Goal: Navigation & Orientation: Understand site structure

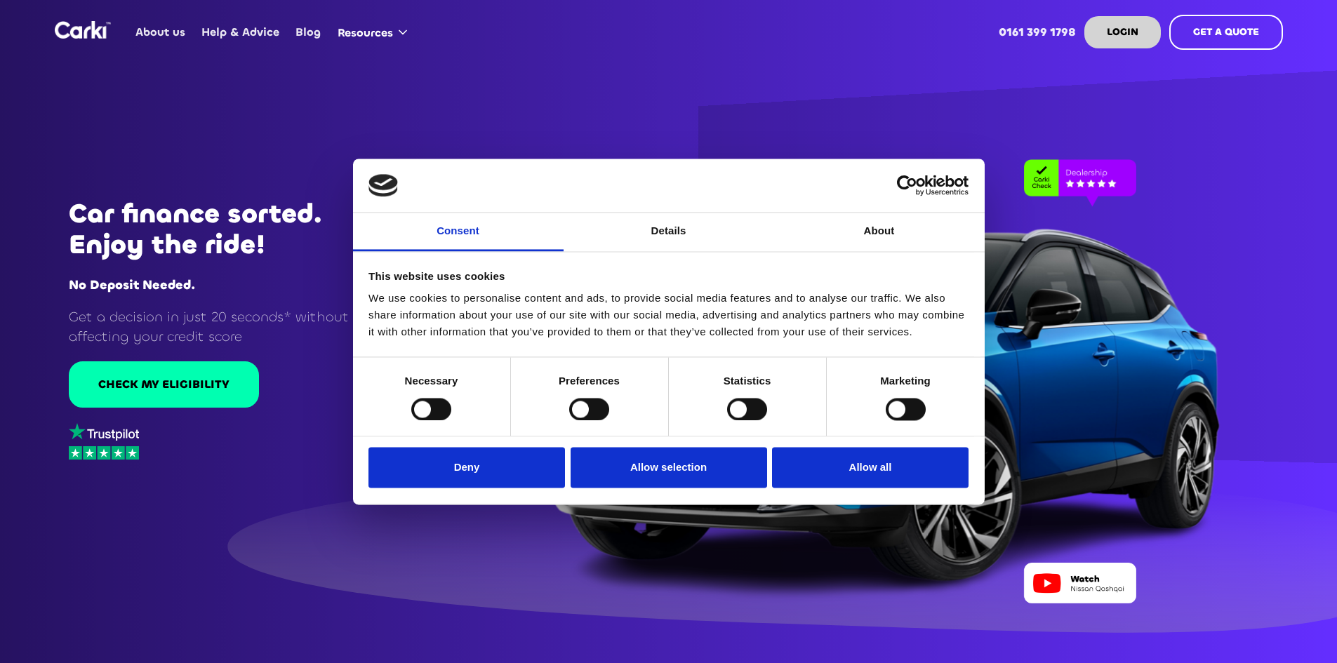
click at [259, 505] on div "Car finance sorted. Enjoy the ride! No Deposit Needed. Get a decision in just 2…" at bounding box center [201, 331] width 403 height 663
click at [463, 114] on div at bounding box center [668, 331] width 1337 height 663
click at [827, 470] on button "Allow all" at bounding box center [870, 468] width 197 height 41
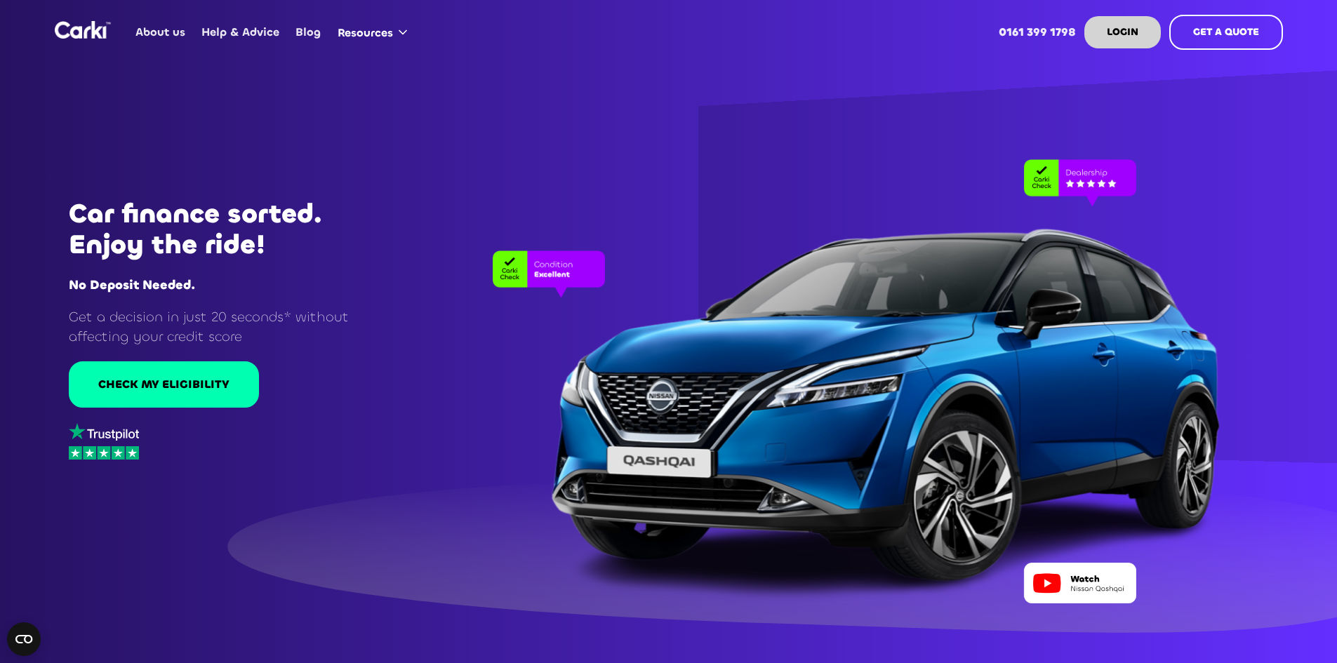
click at [146, 33] on link "About us" at bounding box center [161, 32] width 66 height 55
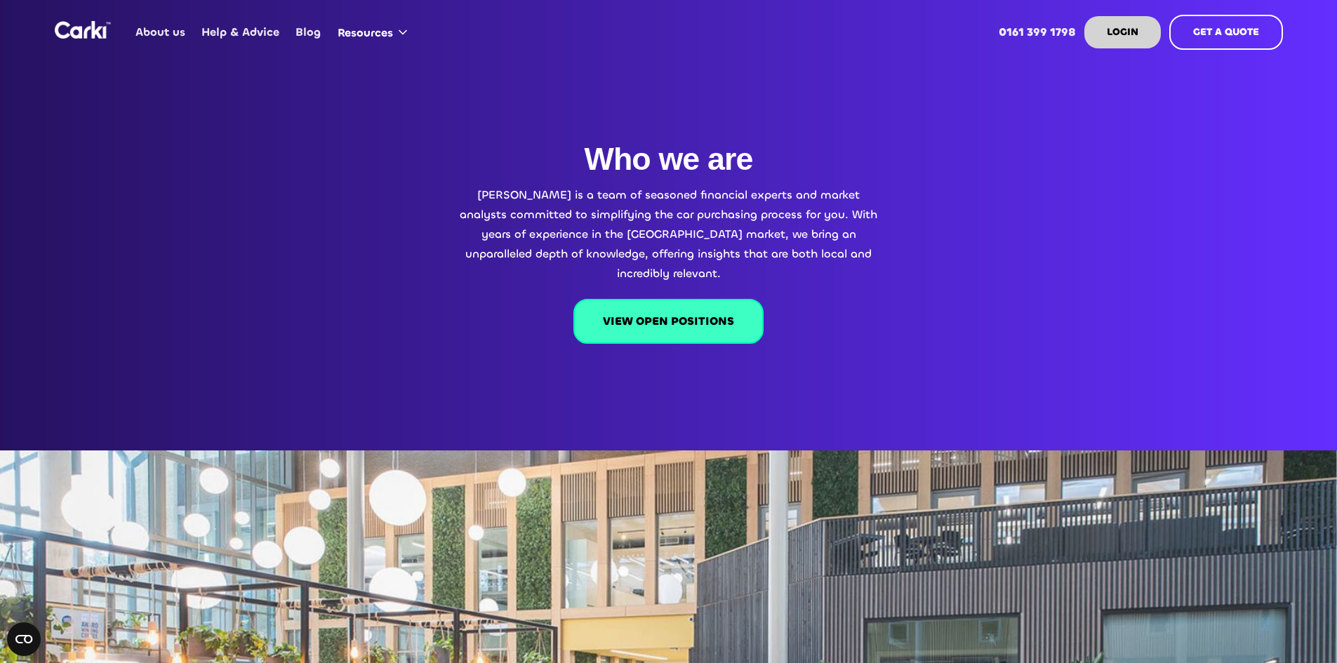
click at [633, 299] on link "VIEW OPEN POSITIONS" at bounding box center [669, 321] width 190 height 45
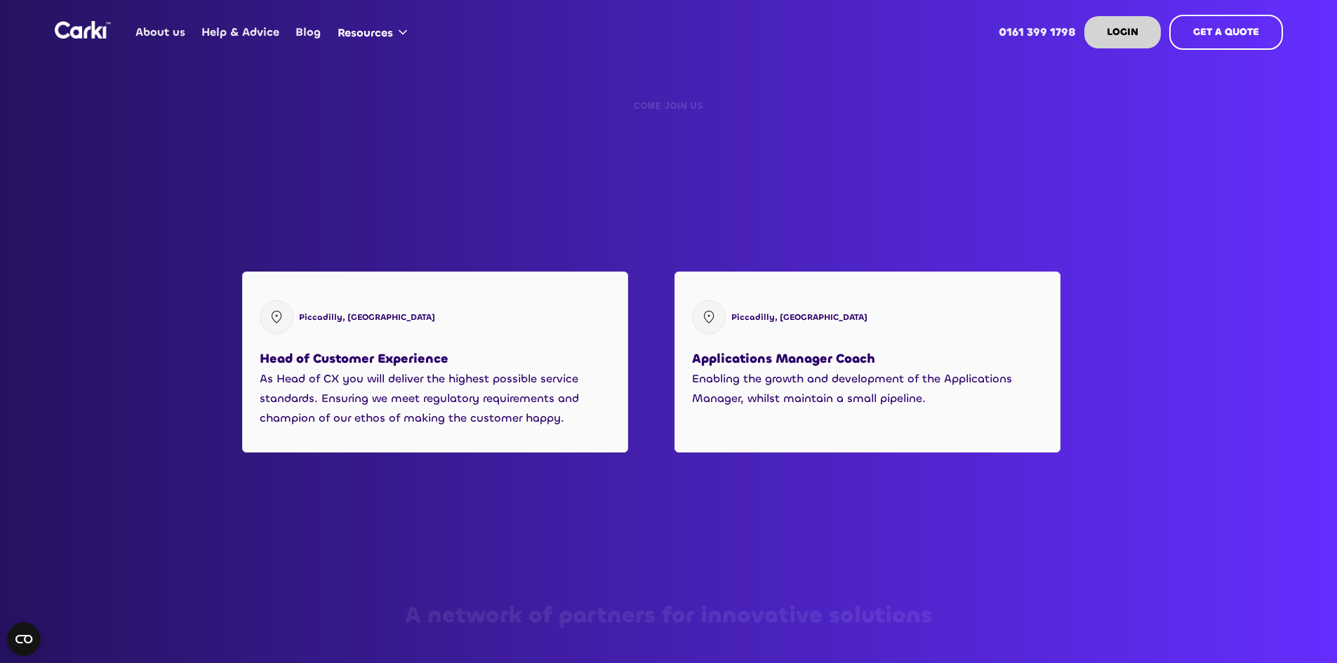
scroll to position [1665, 0]
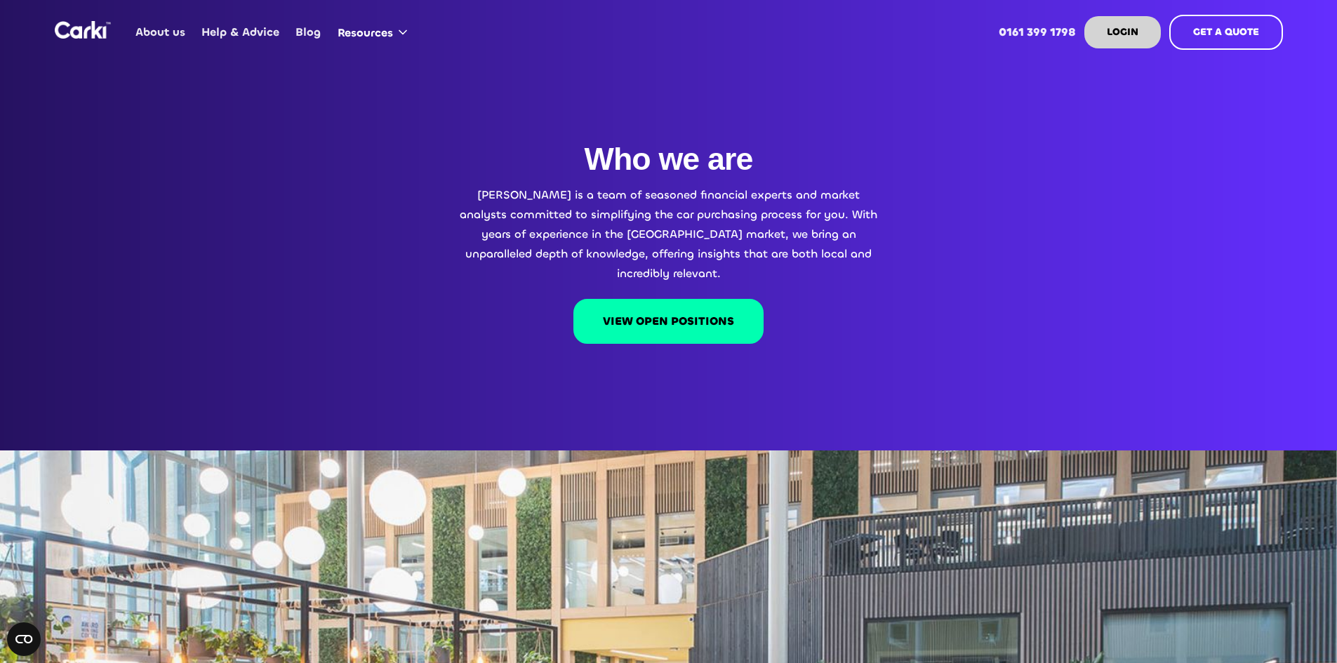
click at [183, 31] on link "About us" at bounding box center [161, 32] width 66 height 55
click at [614, 299] on link "VIEW OPEN POSITIONS" at bounding box center [669, 321] width 190 height 45
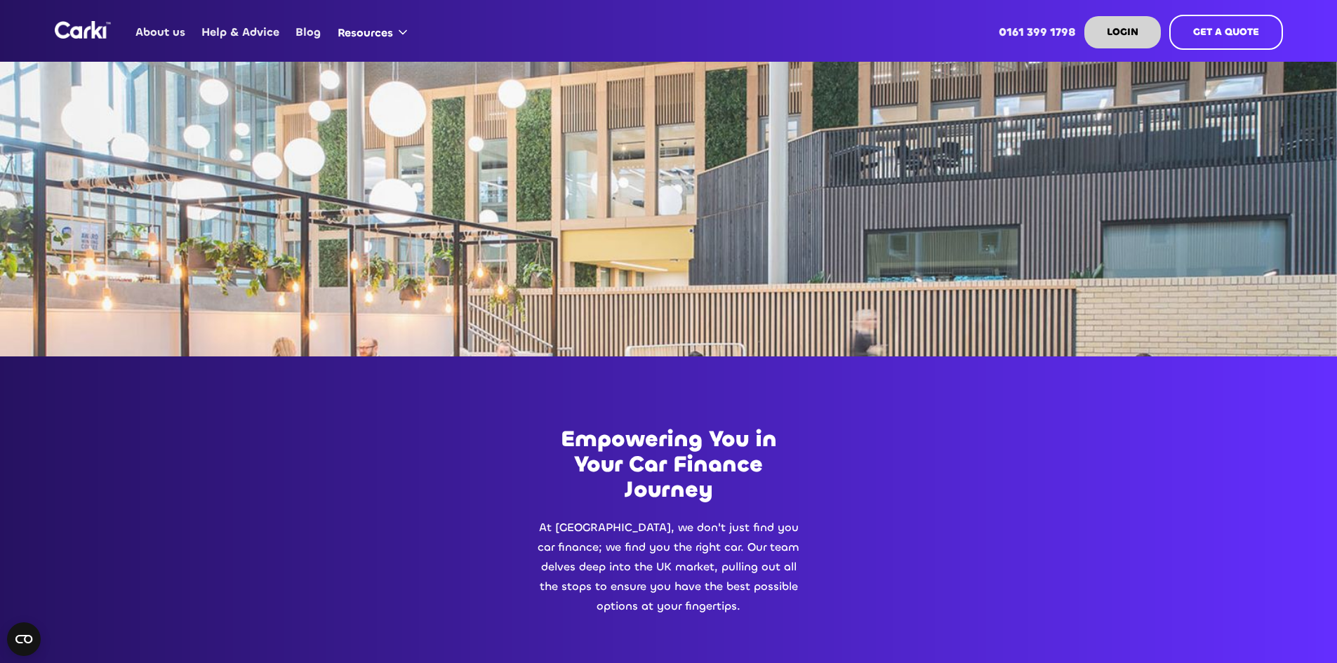
scroll to position [331, 0]
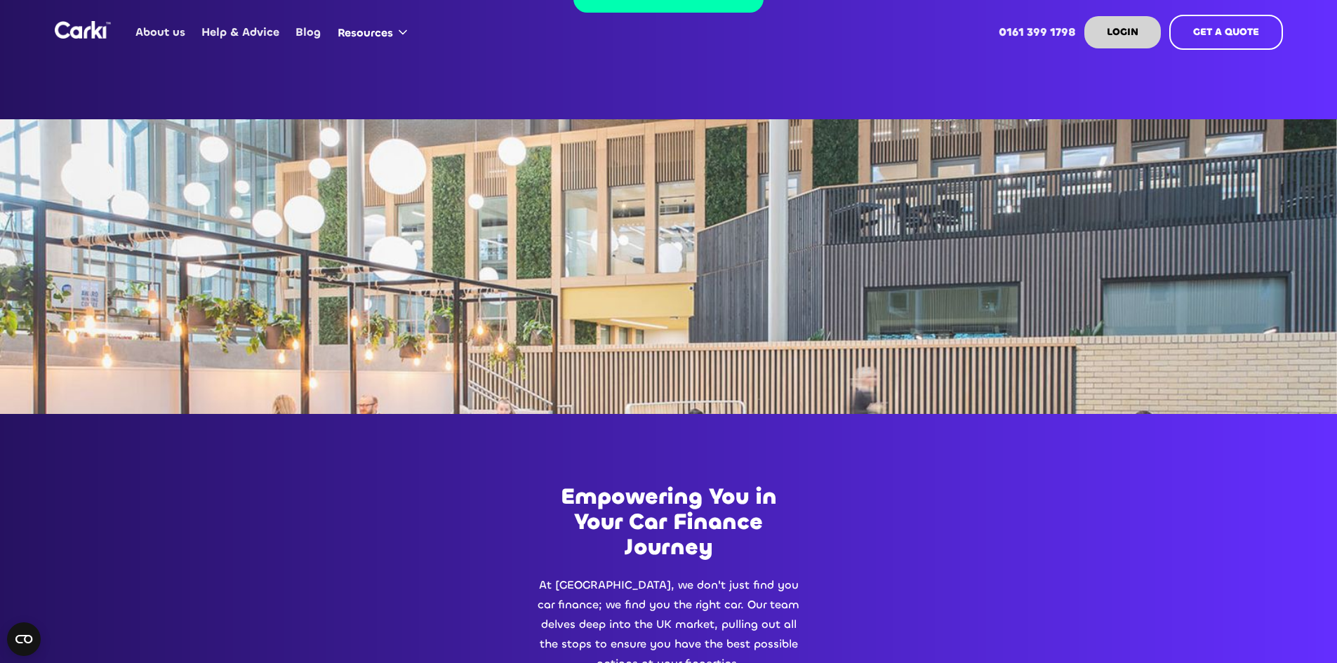
click at [168, 32] on link "About us" at bounding box center [161, 32] width 66 height 55
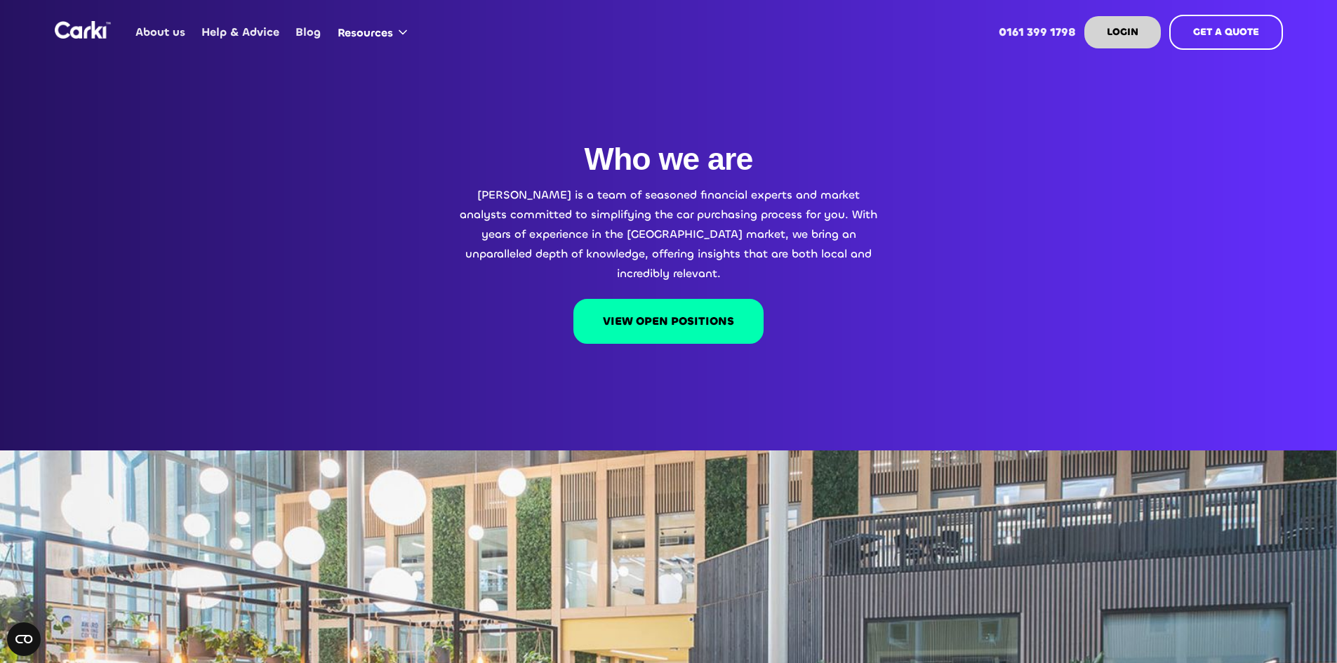
click at [308, 39] on link "Blog" at bounding box center [308, 32] width 41 height 55
click at [149, 33] on link "About us" at bounding box center [161, 32] width 66 height 55
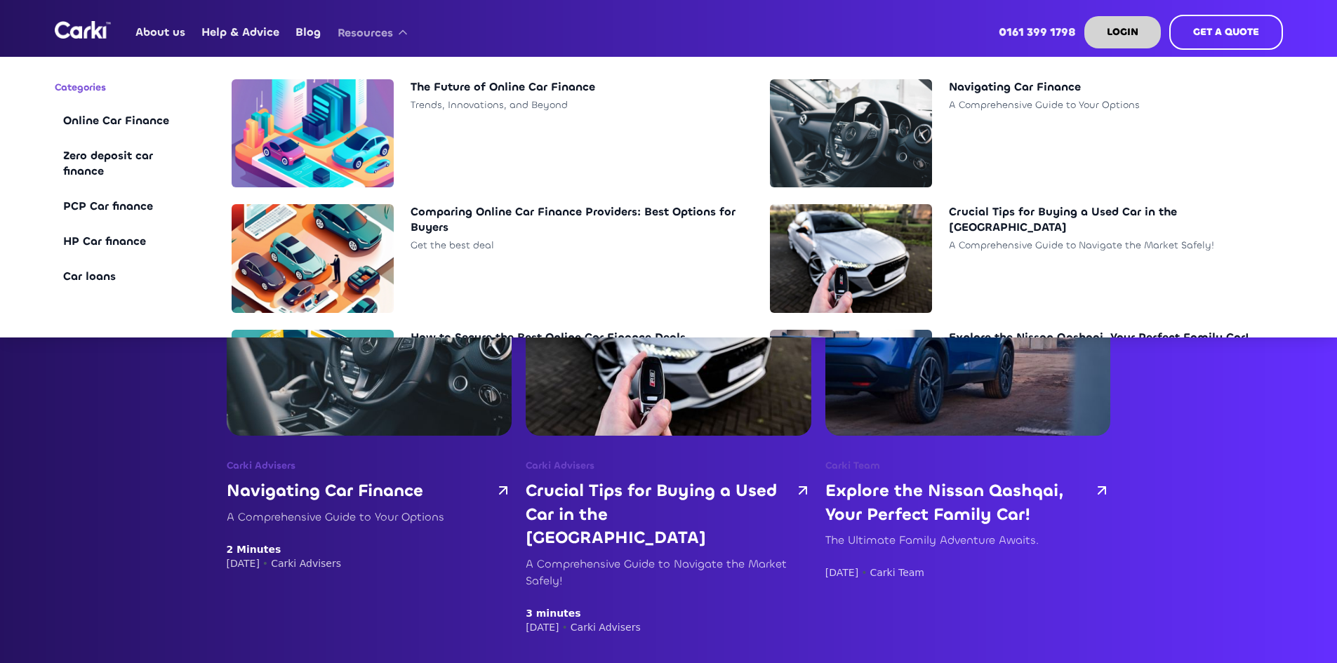
click at [367, 28] on div "Resources" at bounding box center [365, 32] width 55 height 15
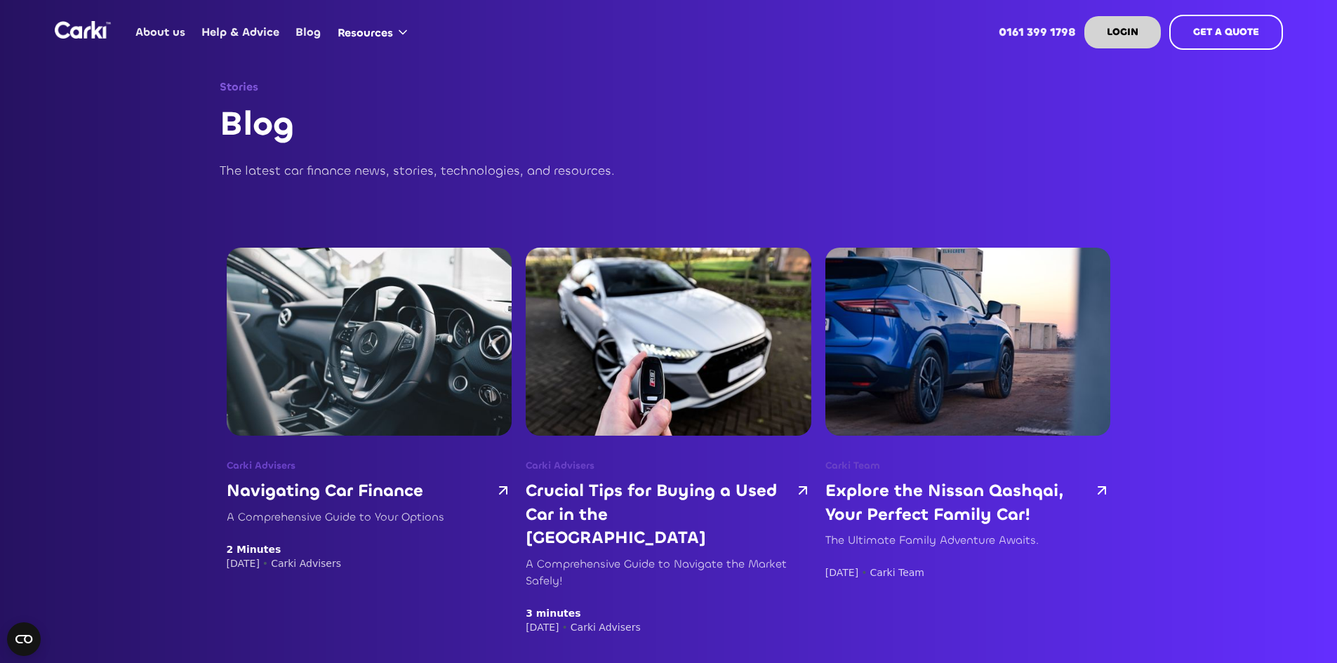
click at [244, 31] on link "Help & Advice" at bounding box center [241, 32] width 94 height 55
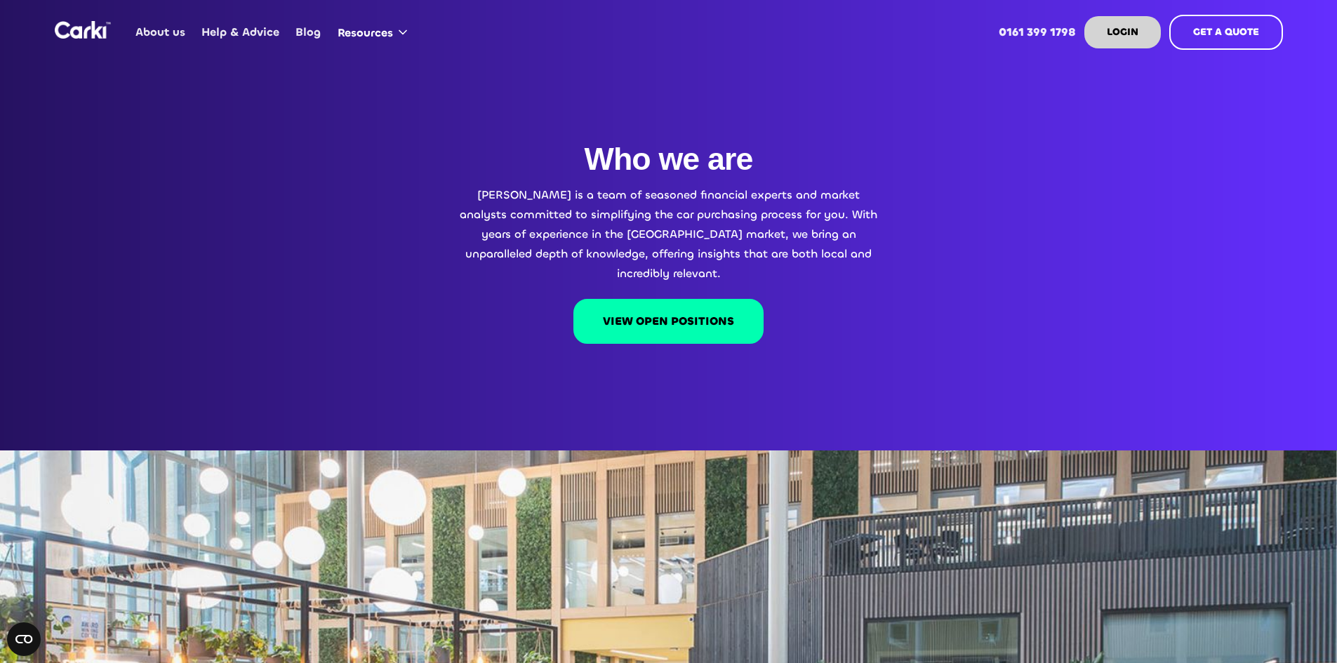
click at [235, 31] on link "Help & Advice" at bounding box center [241, 32] width 94 height 55
click at [297, 32] on link "Blog" at bounding box center [308, 32] width 41 height 55
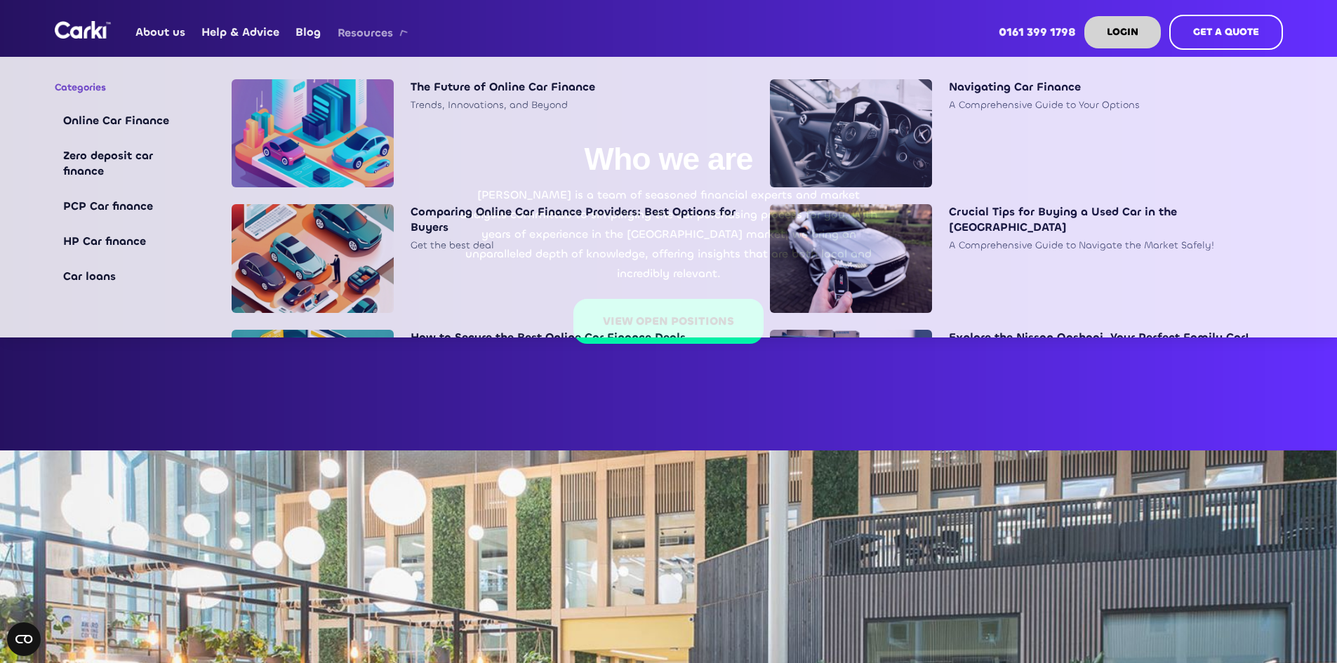
click at [359, 25] on div "Resources" at bounding box center [375, 32] width 92 height 53
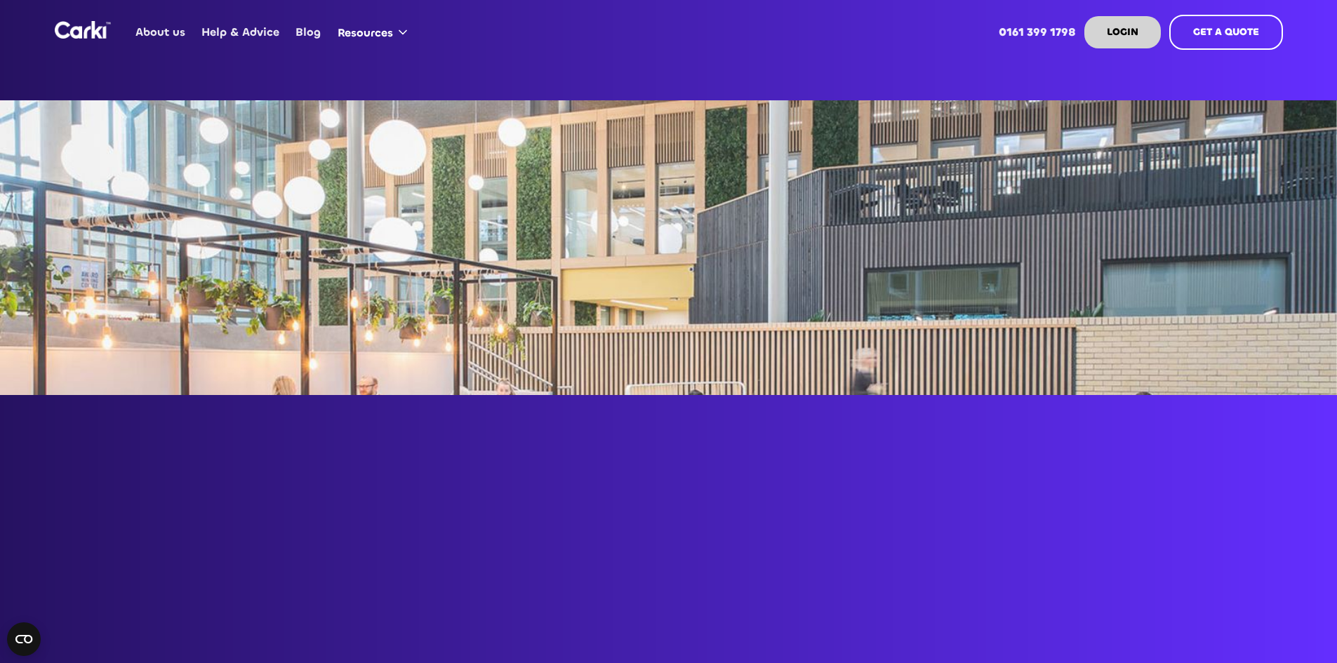
scroll to position [351, 0]
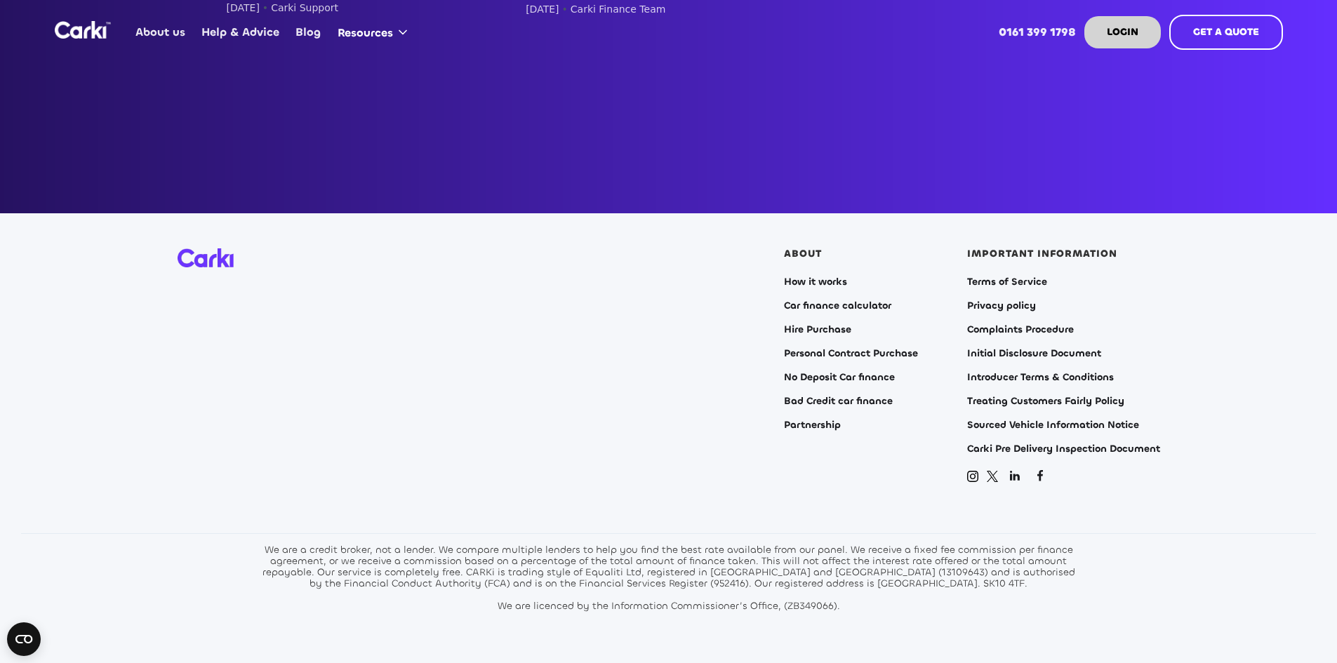
scroll to position [1053, 0]
